Goal: Task Accomplishment & Management: Use online tool/utility

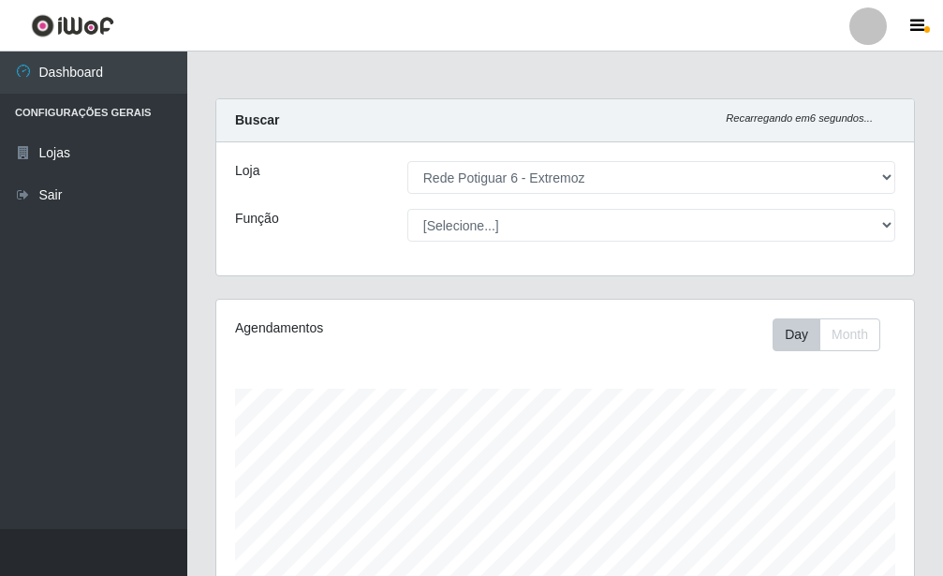
select select "80"
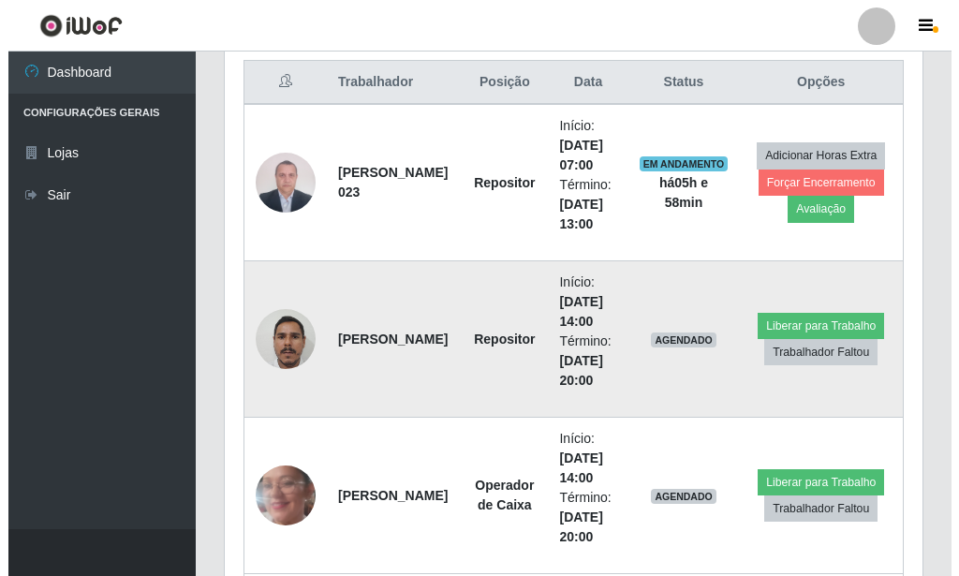
scroll to position [812, 0]
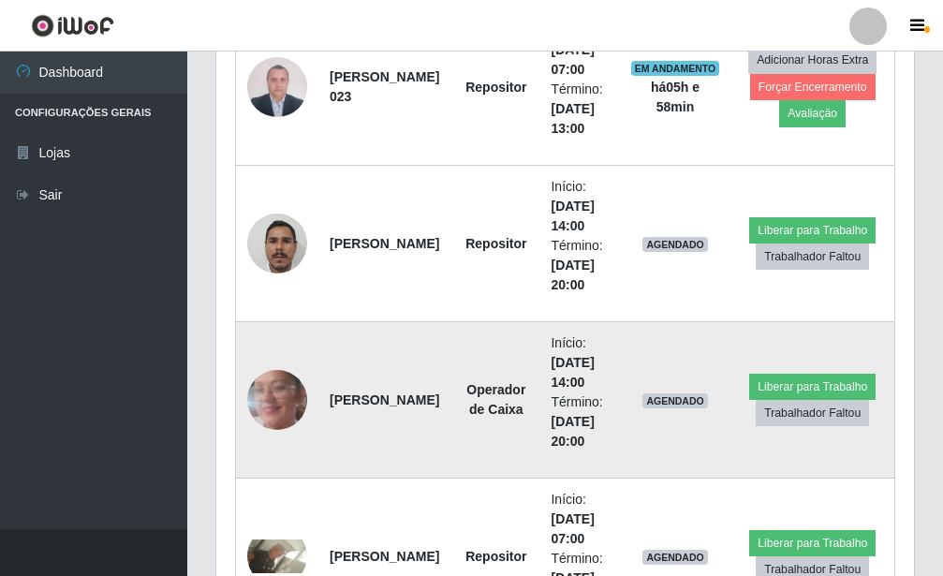
click at [277, 398] on img at bounding box center [277, 399] width 60 height 133
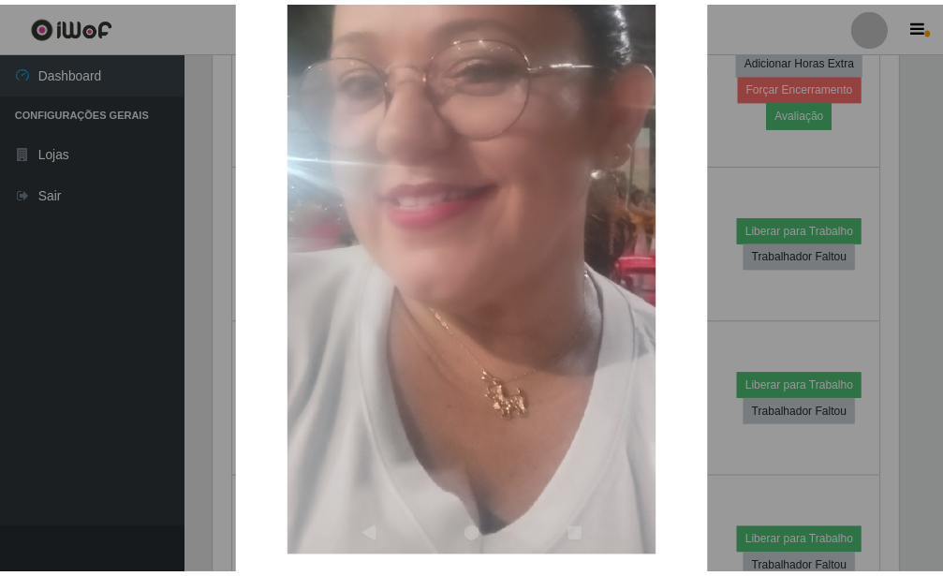
scroll to position [420, 0]
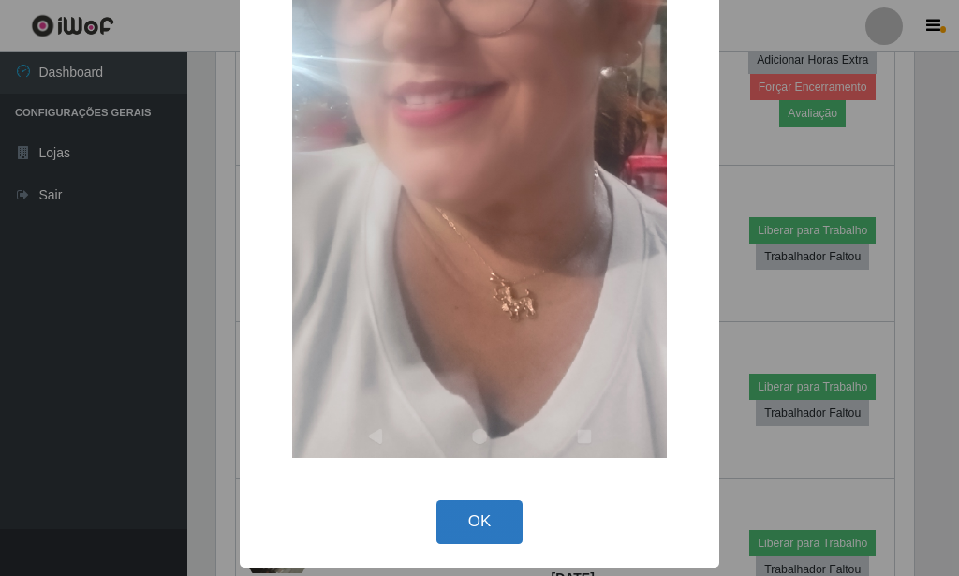
click at [481, 521] on button "OK" at bounding box center [479, 522] width 87 height 44
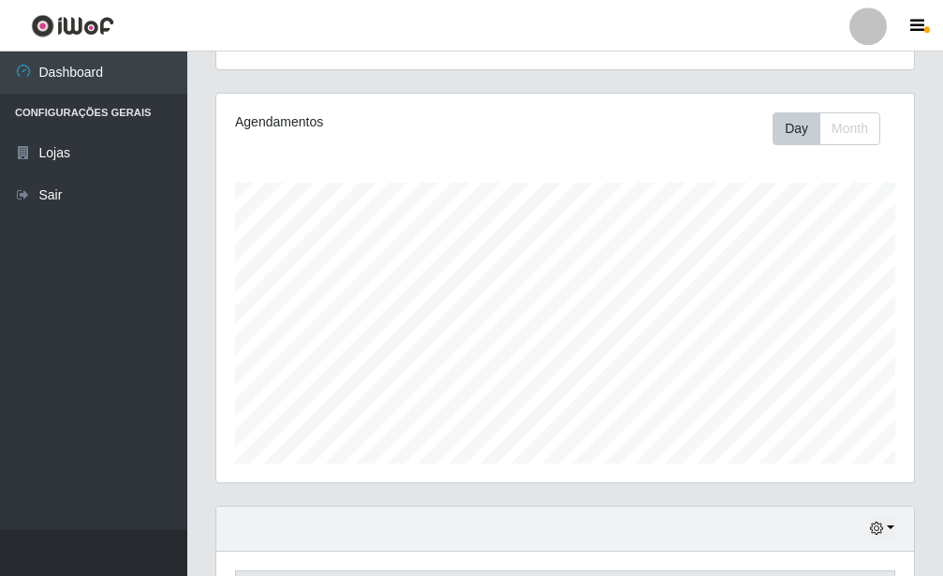
scroll to position [286, 0]
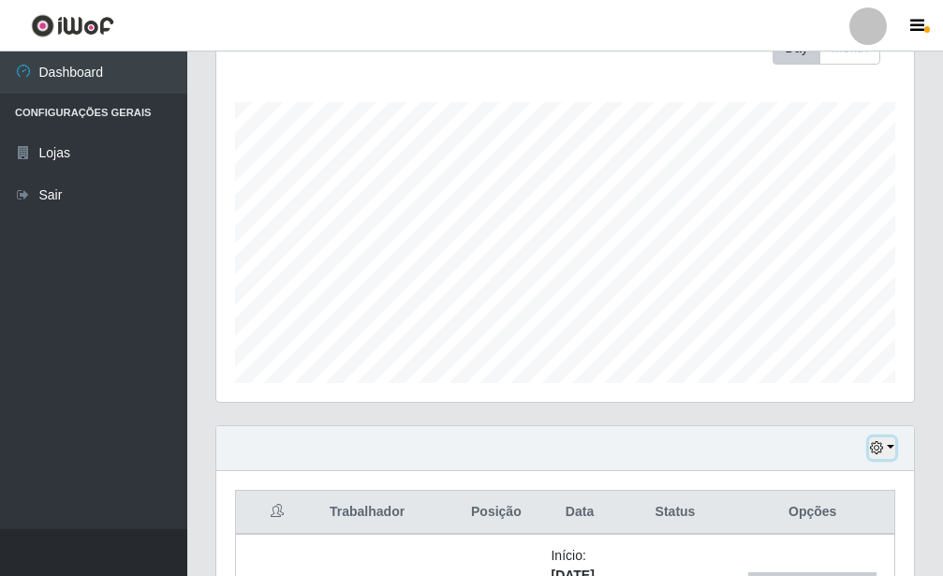
click at [886, 450] on button "button" at bounding box center [882, 448] width 26 height 22
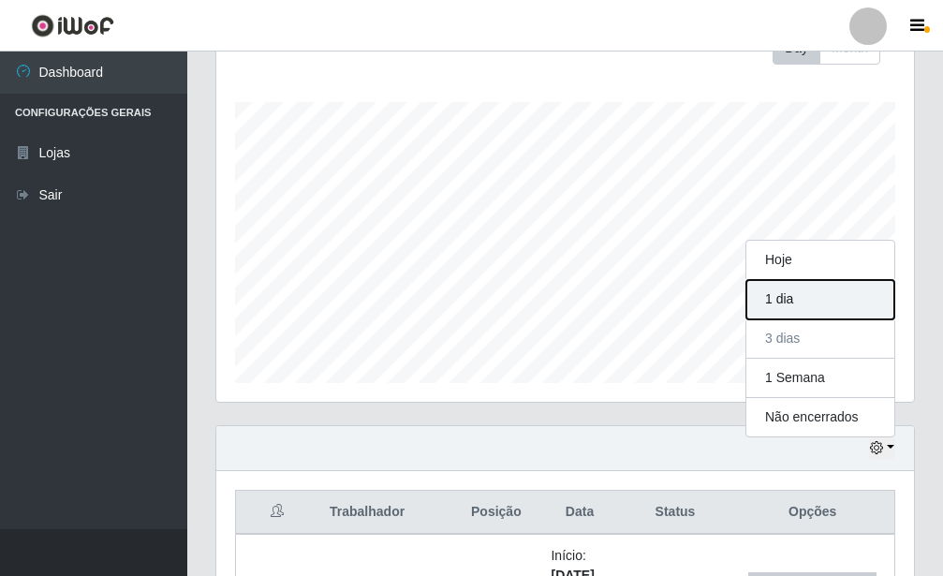
click at [797, 293] on button "1 dia" at bounding box center [820, 299] width 148 height 39
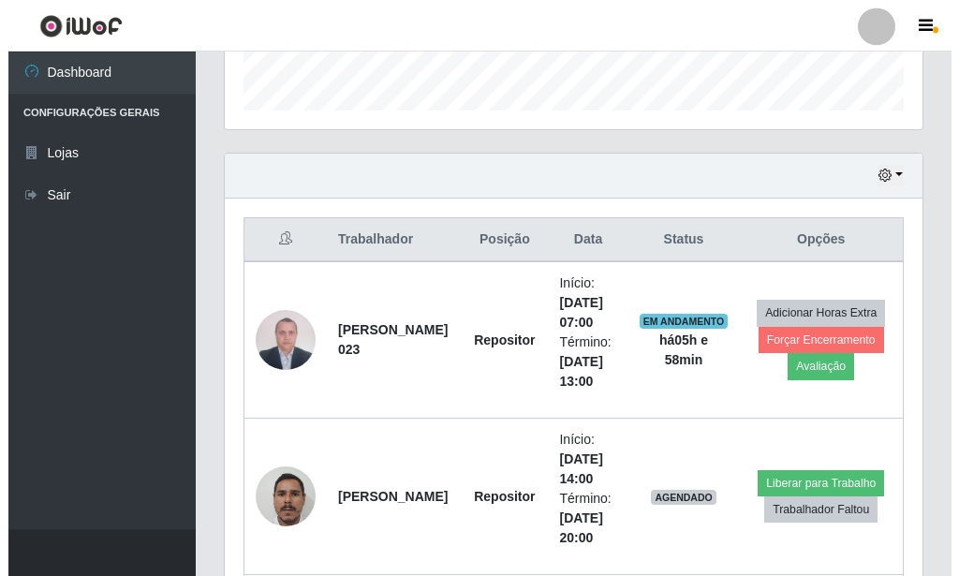
scroll to position [573, 0]
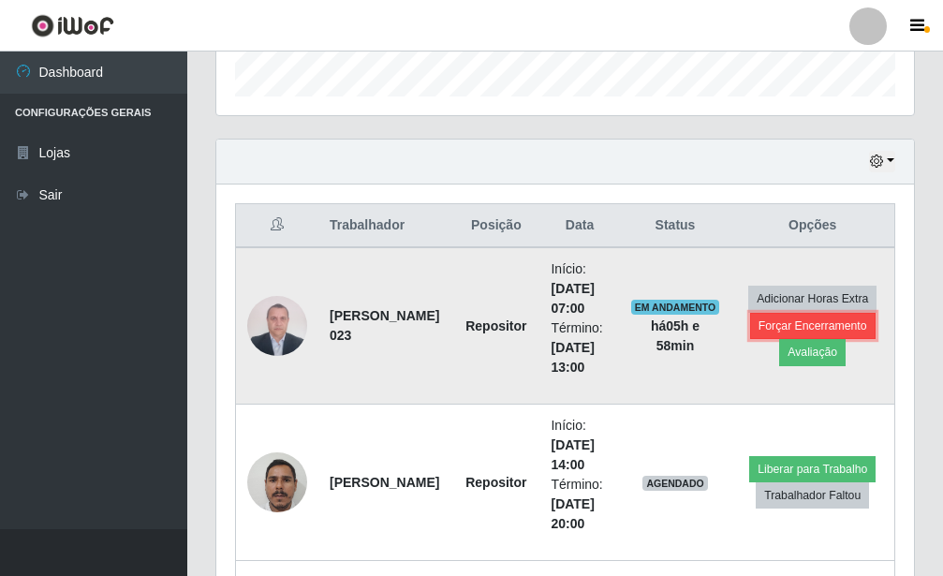
click at [779, 325] on button "Forçar Encerramento" at bounding box center [812, 326] width 125 height 26
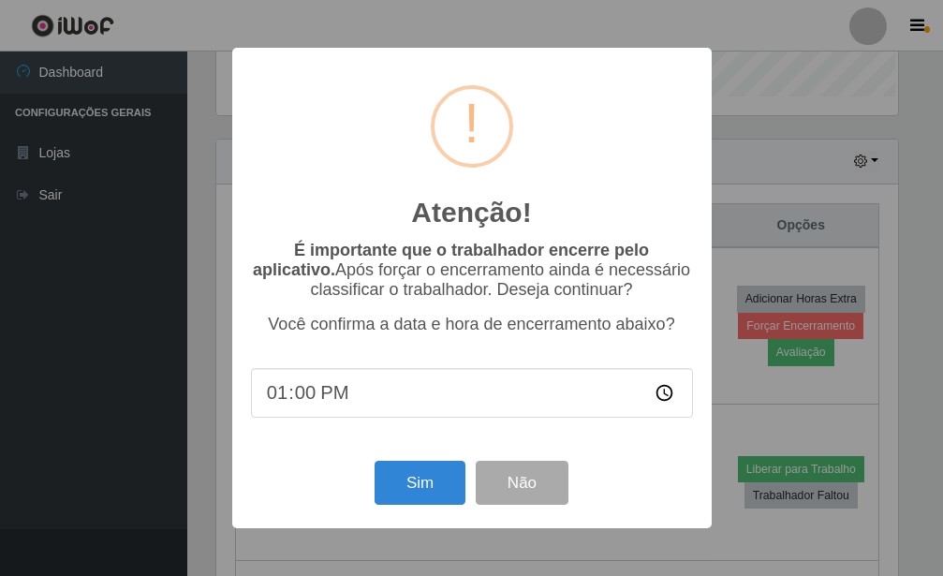
scroll to position [935832, 935523]
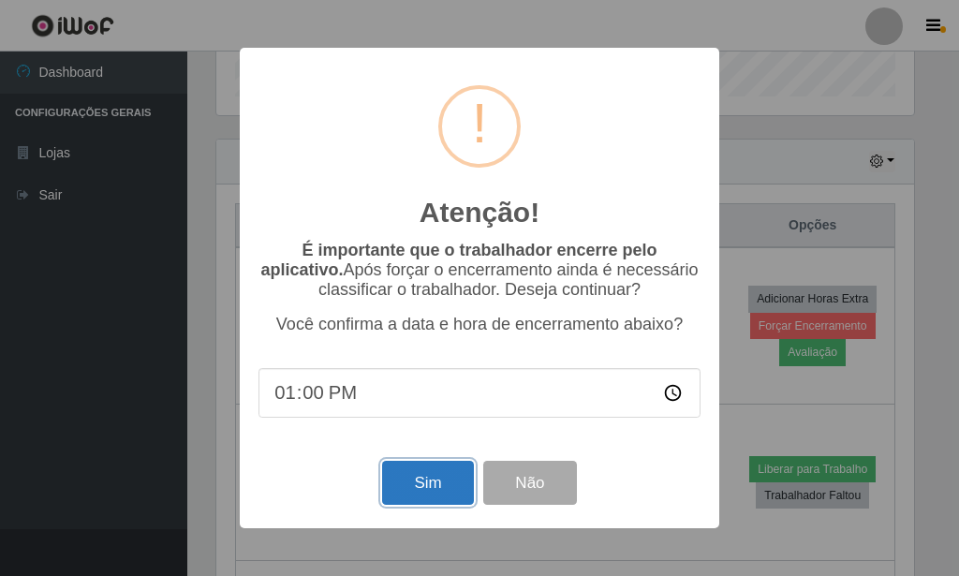
click at [416, 476] on button "Sim" at bounding box center [427, 483] width 91 height 44
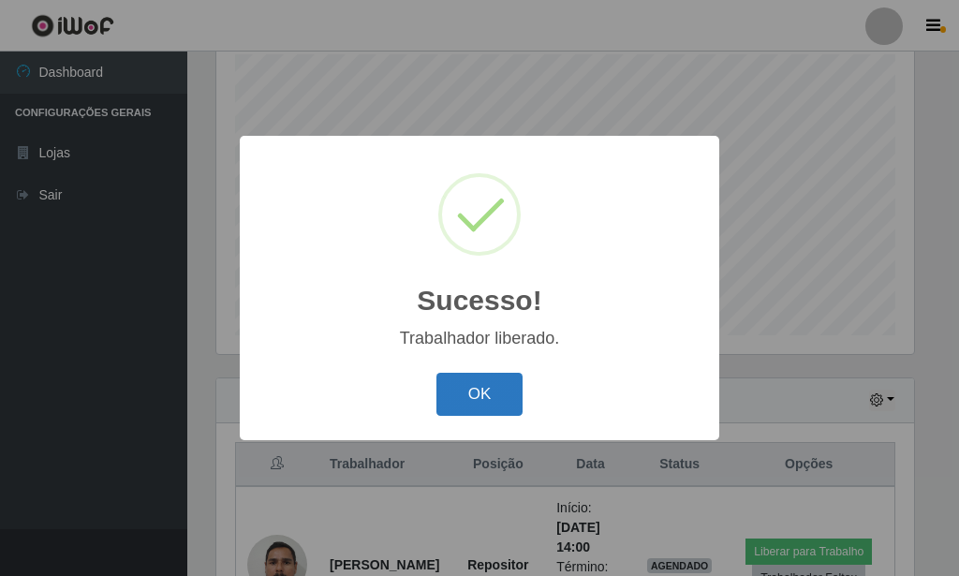
click at [470, 393] on button "OK" at bounding box center [479, 395] width 87 height 44
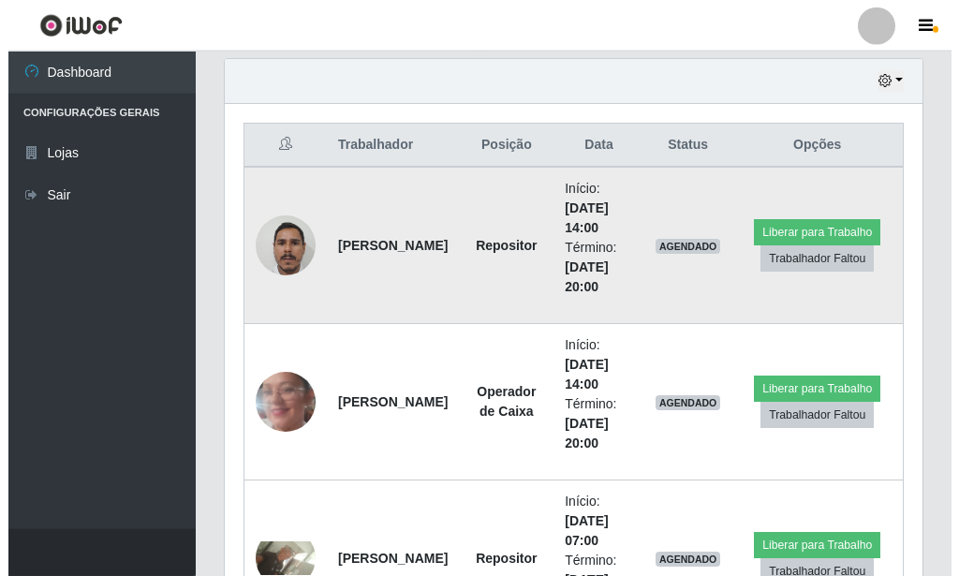
scroll to position [803, 0]
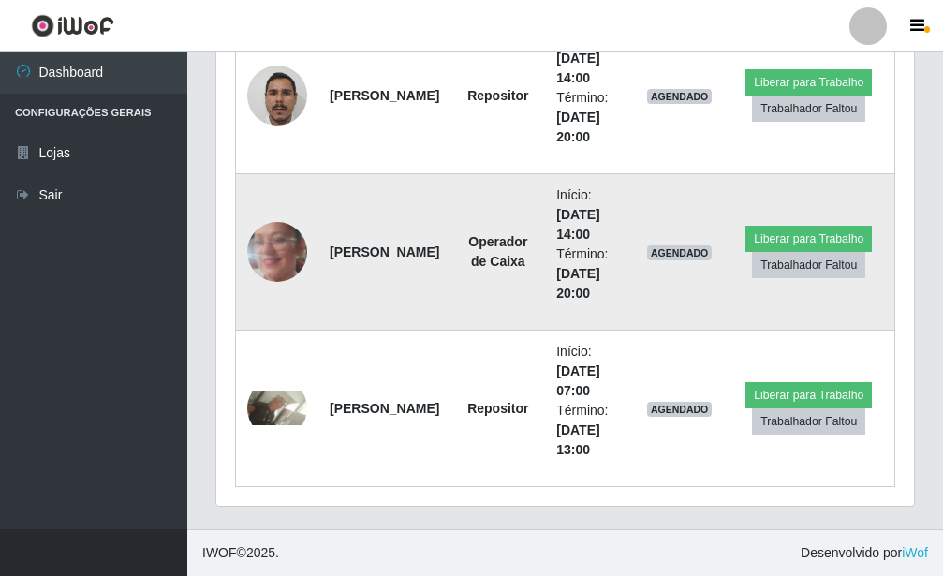
click at [280, 239] on img at bounding box center [277, 251] width 60 height 133
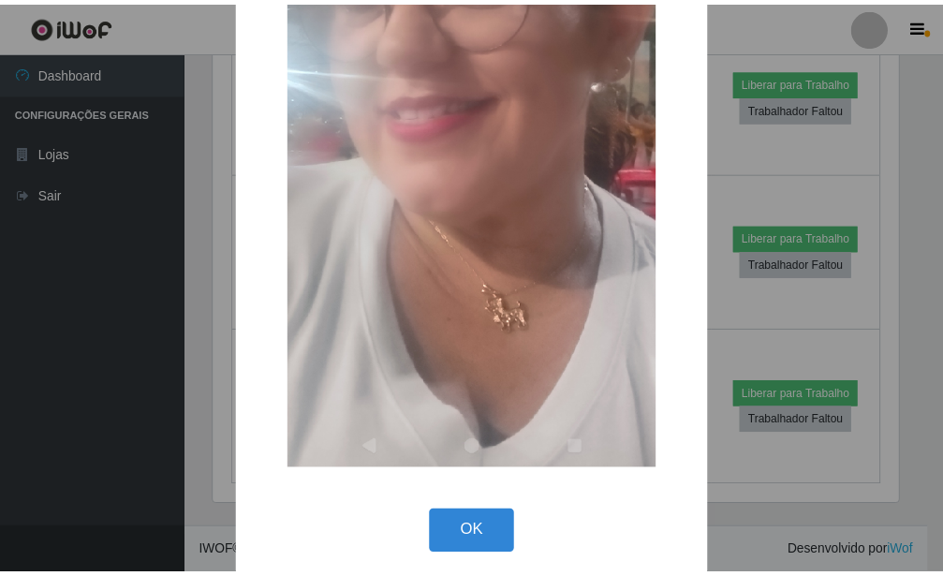
scroll to position [420, 0]
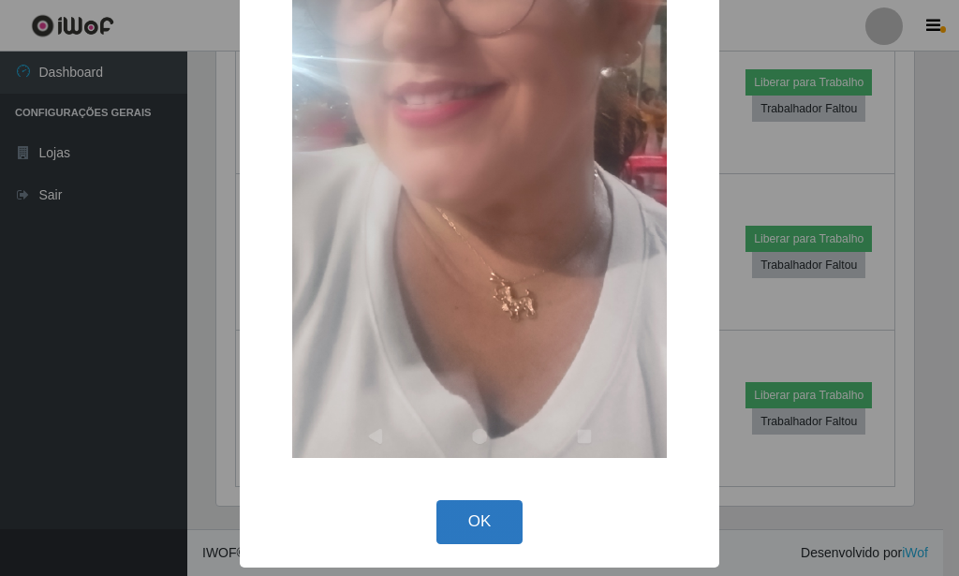
click at [499, 527] on button "OK" at bounding box center [479, 522] width 87 height 44
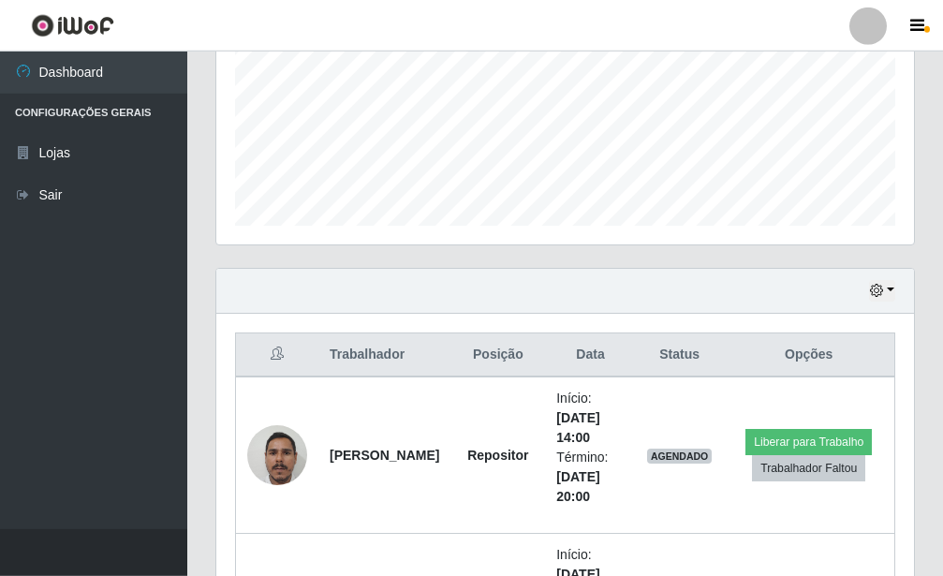
scroll to position [421, 0]
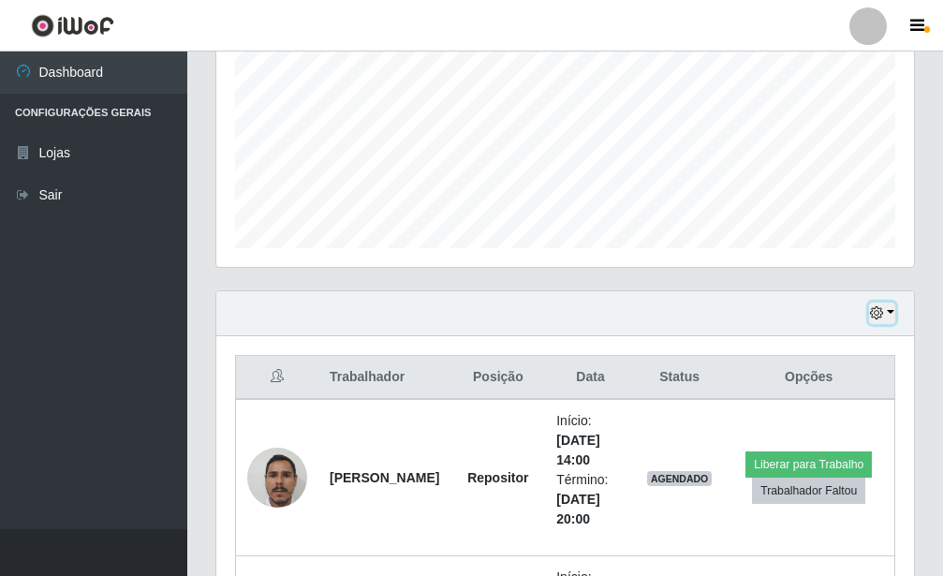
click at [889, 321] on button "button" at bounding box center [882, 313] width 26 height 22
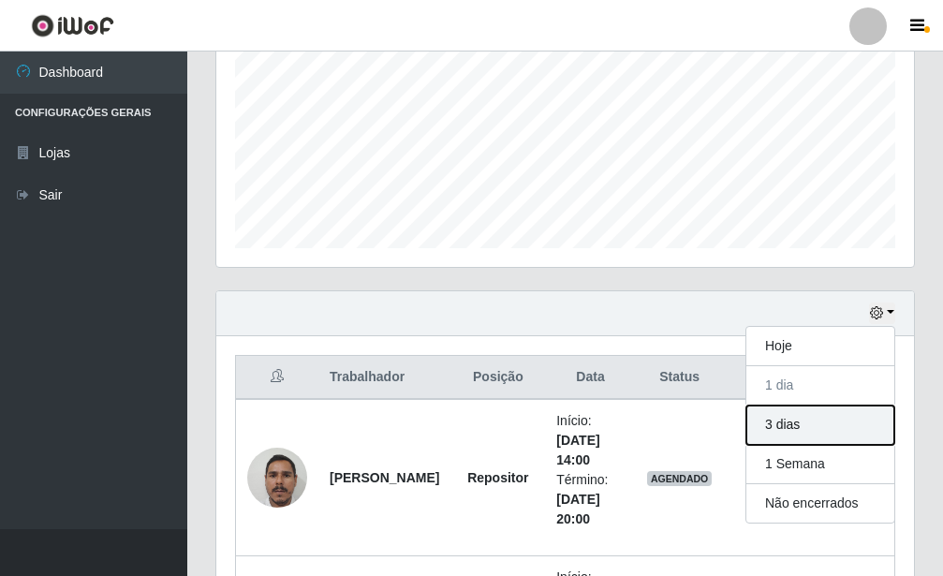
click at [776, 419] on button "3 dias" at bounding box center [820, 424] width 148 height 39
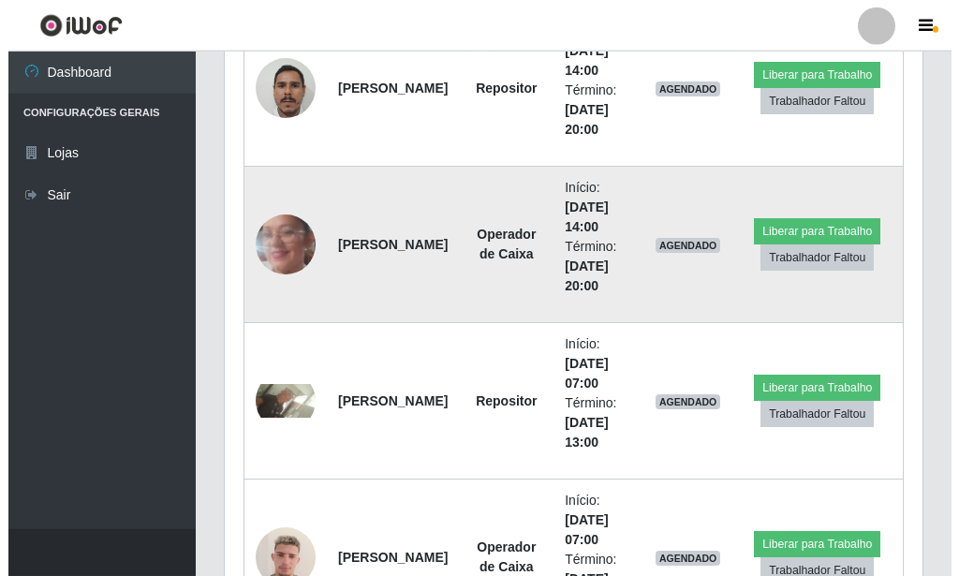
scroll to position [812, 0]
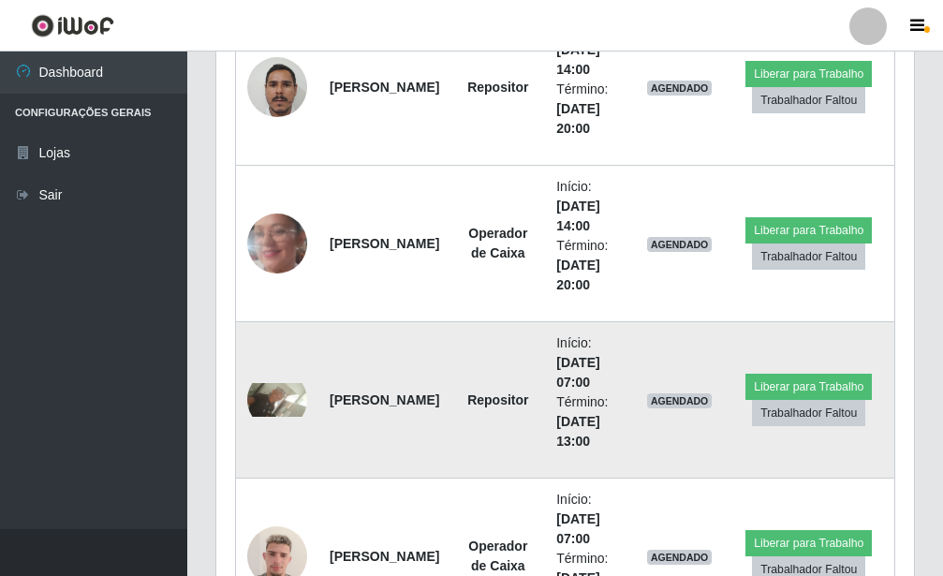
click at [257, 406] on img at bounding box center [277, 400] width 60 height 34
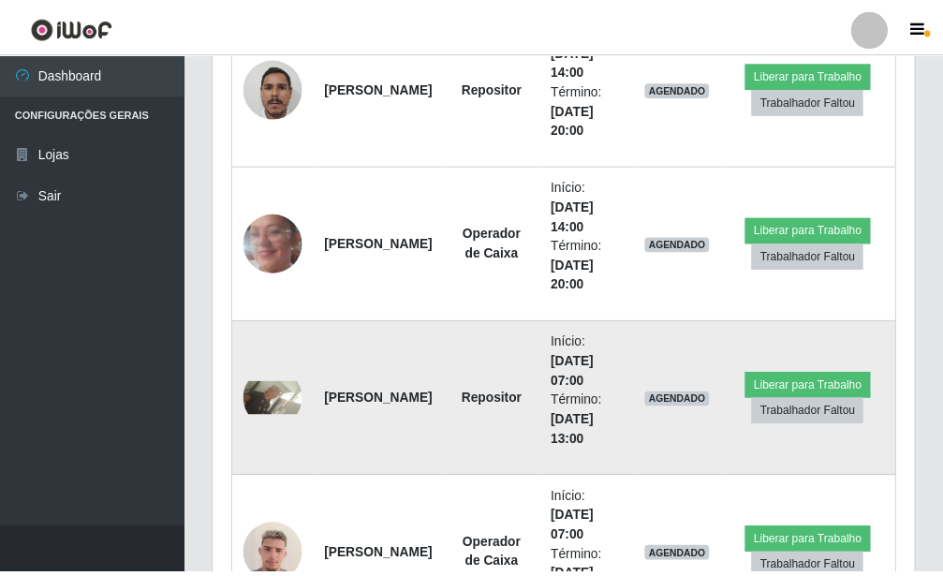
scroll to position [935832, 935523]
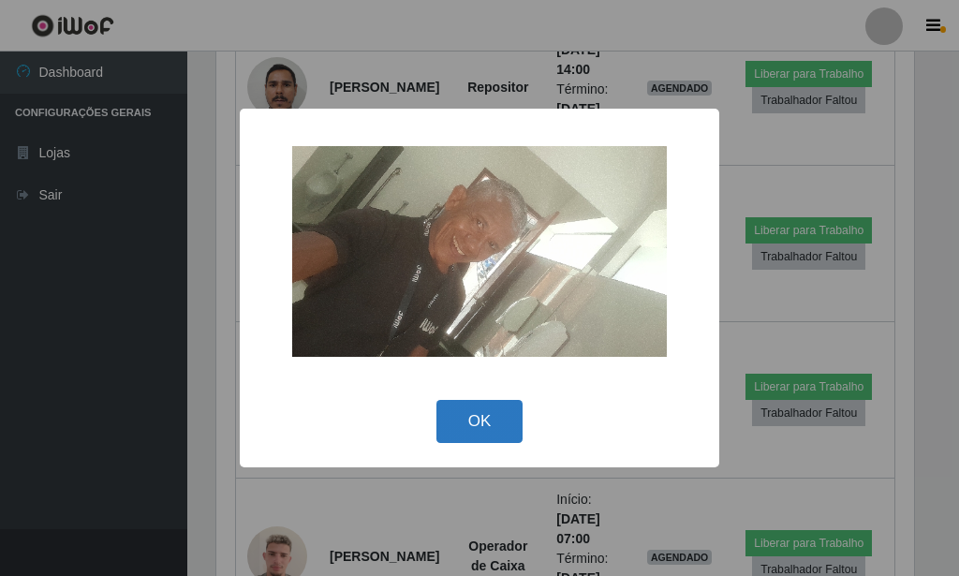
click at [492, 408] on button "OK" at bounding box center [479, 422] width 87 height 44
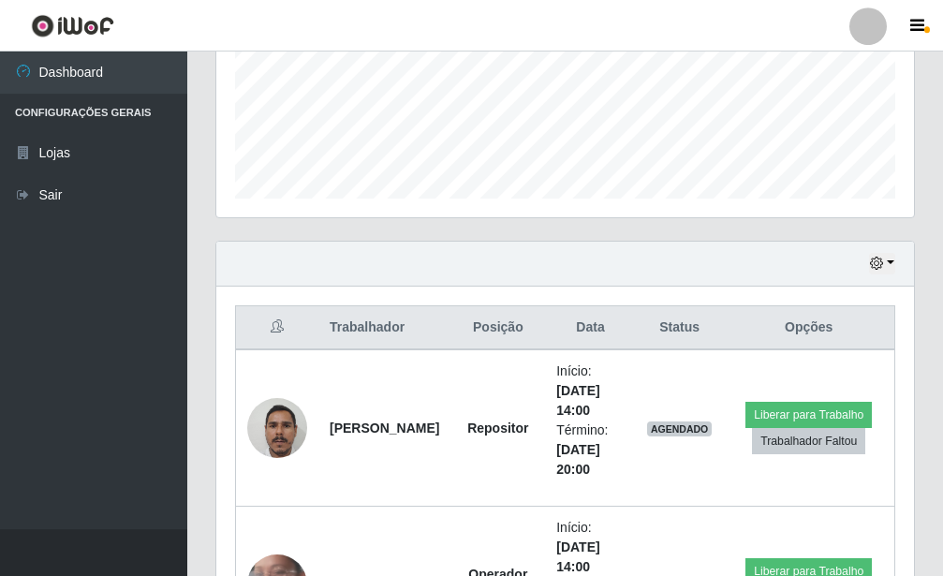
scroll to position [474, 0]
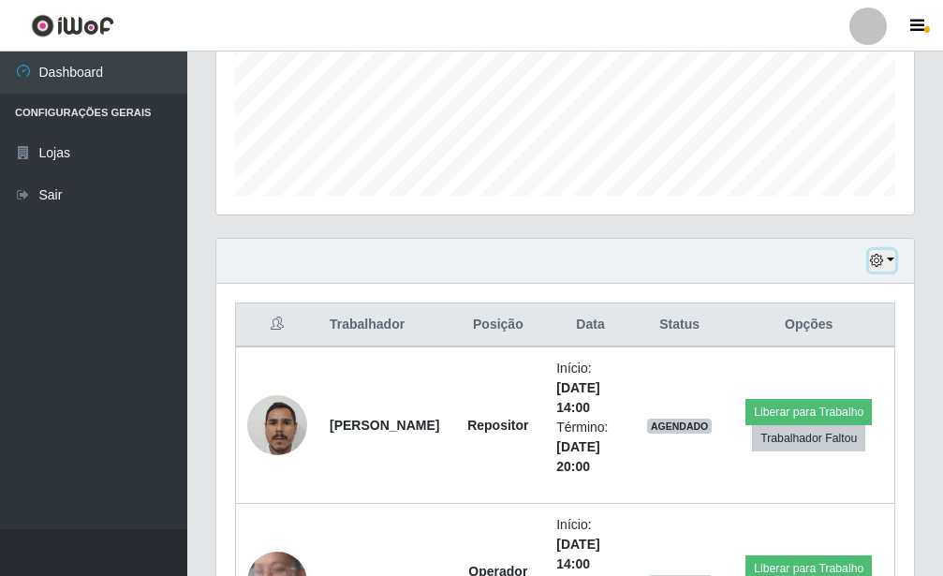
click at [891, 259] on button "button" at bounding box center [882, 261] width 26 height 22
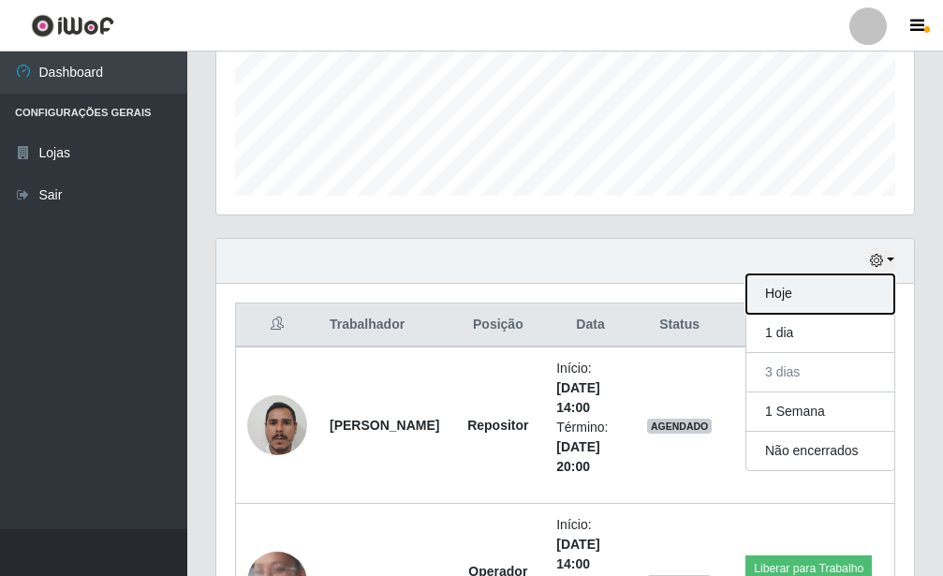
click at [866, 305] on button "Hoje" at bounding box center [820, 293] width 148 height 39
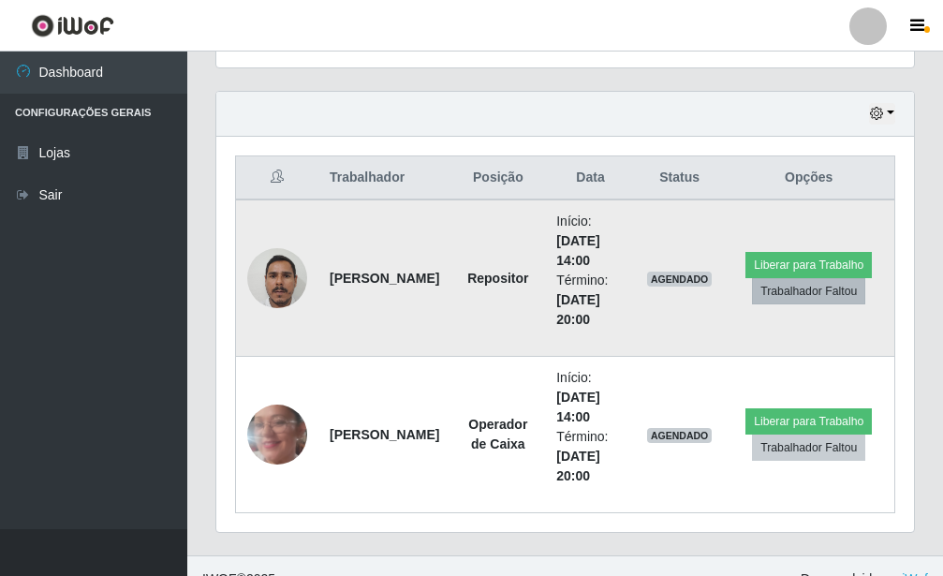
scroll to position [647, 0]
